Goal: Find specific page/section: Find specific page/section

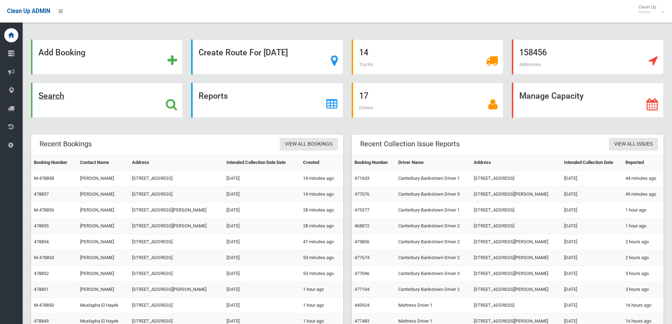
click at [129, 107] on div "Search" at bounding box center [107, 100] width 152 height 35
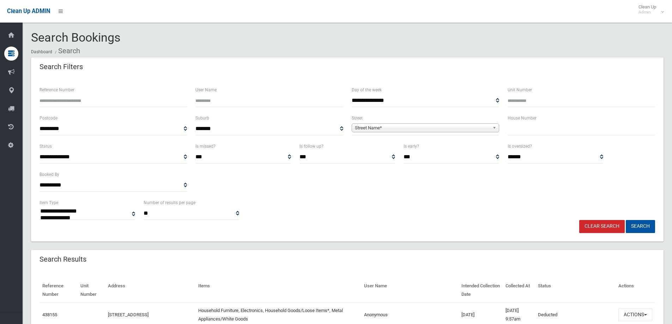
select select
click at [553, 128] on input "text" at bounding box center [581, 128] width 147 height 13
type input "*****"
click at [381, 127] on span "Street Name*" at bounding box center [422, 128] width 135 height 8
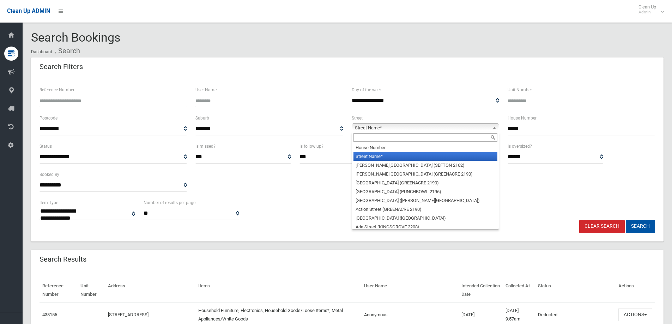
click at [377, 140] on input "text" at bounding box center [425, 137] width 144 height 8
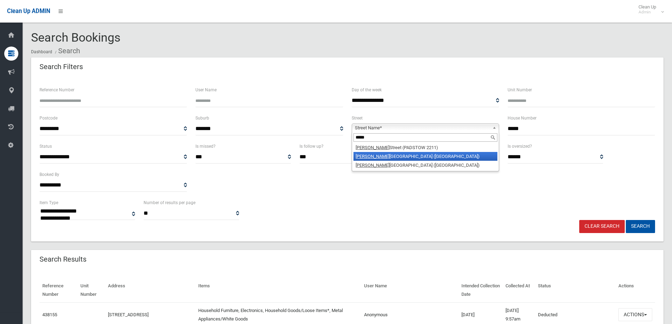
type input "*****"
click at [384, 156] on li "Alice Street North (WILEY PARK 2195)" at bounding box center [425, 156] width 144 height 9
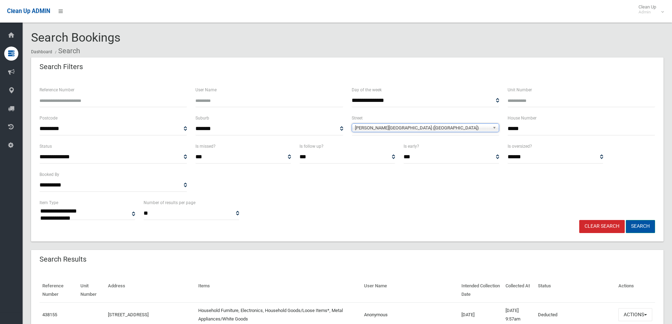
click at [636, 229] on button "Search" at bounding box center [640, 226] width 29 height 13
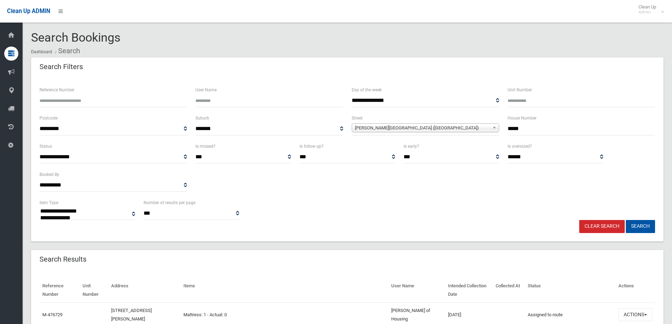
select select
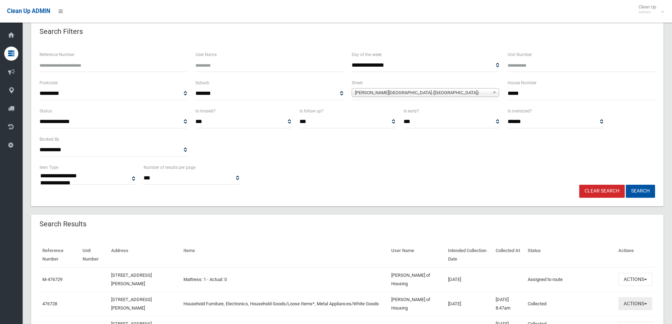
click at [636, 305] on button "Actions" at bounding box center [635, 303] width 34 height 13
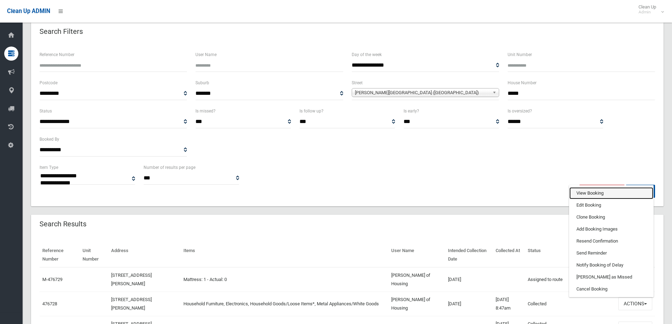
click at [586, 195] on link "View Booking" at bounding box center [611, 193] width 84 height 12
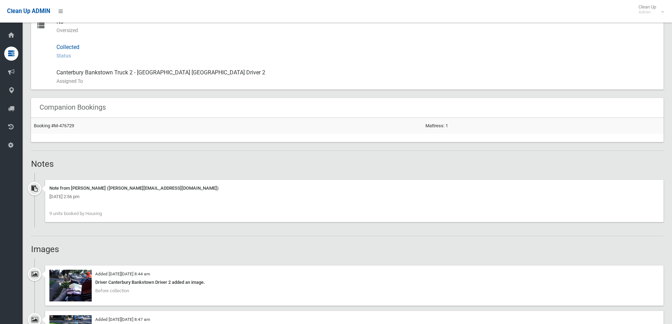
scroll to position [459, 0]
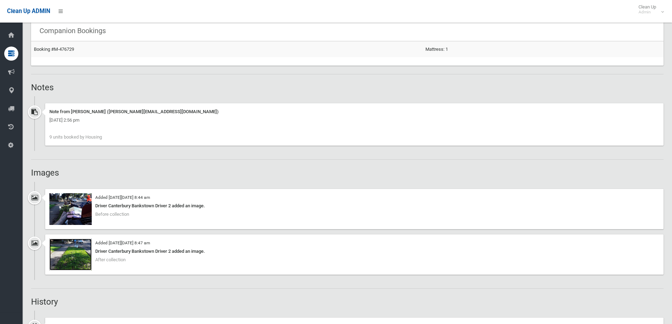
click at [79, 249] on img at bounding box center [70, 255] width 42 height 32
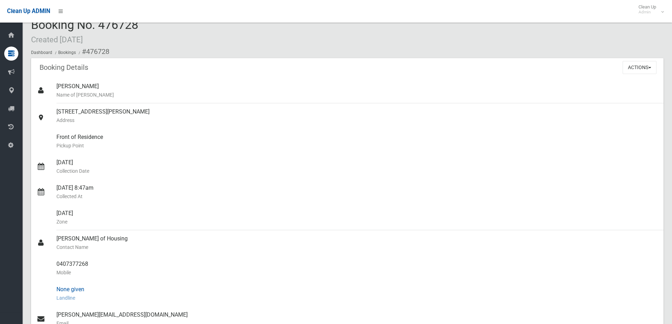
scroll to position [0, 0]
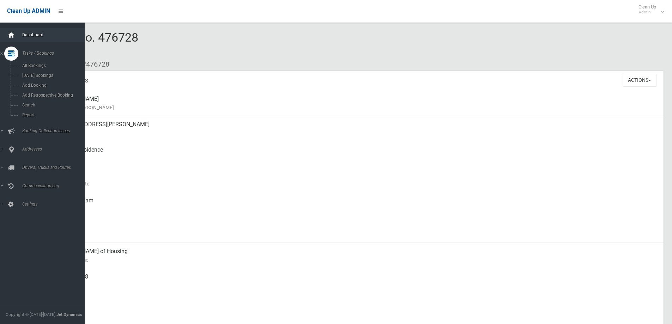
click at [14, 32] on icon at bounding box center [11, 35] width 8 height 14
